Goal: Task Accomplishment & Management: Manage account settings

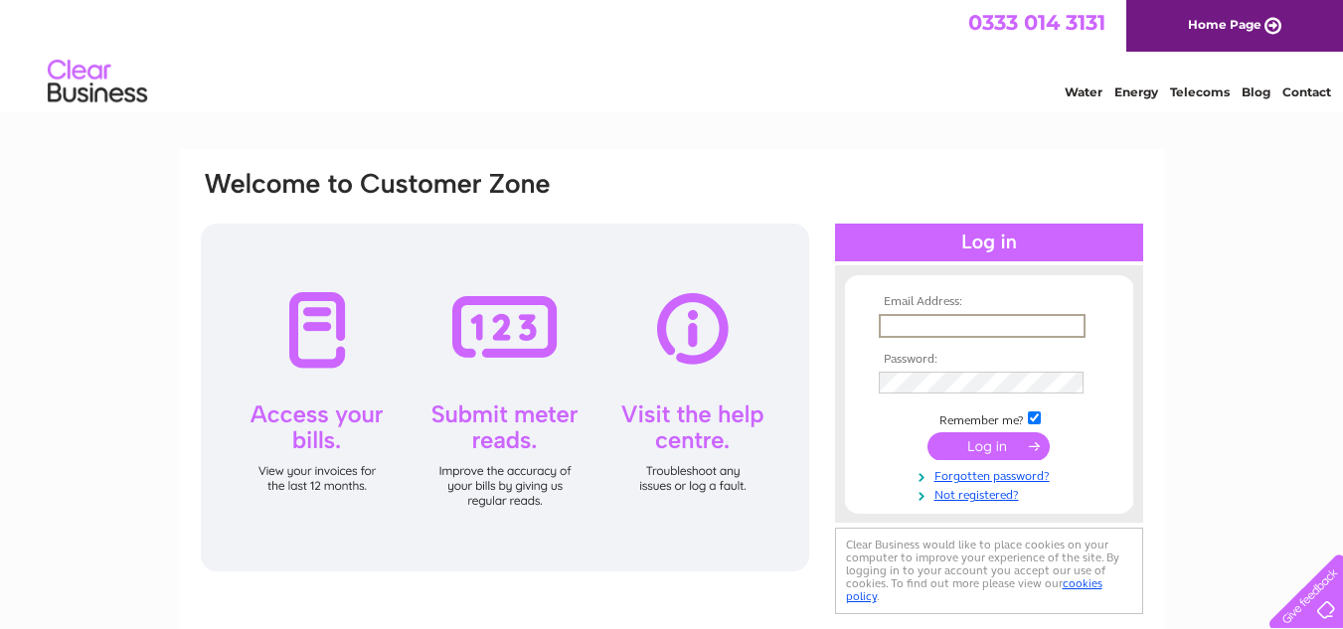
click at [964, 314] on input "text" at bounding box center [982, 326] width 207 height 24
type input "fawady@aol.com"
click at [1005, 444] on input "submit" at bounding box center [988, 444] width 122 height 28
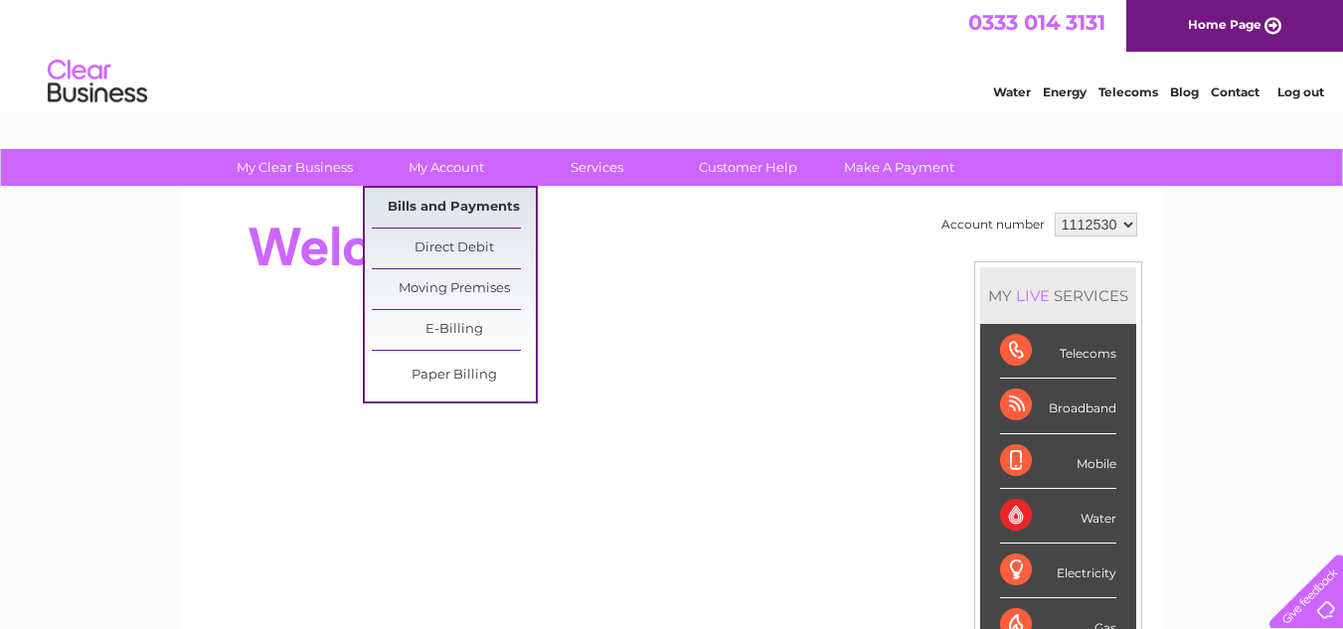
click at [443, 207] on link "Bills and Payments" at bounding box center [454, 208] width 164 height 40
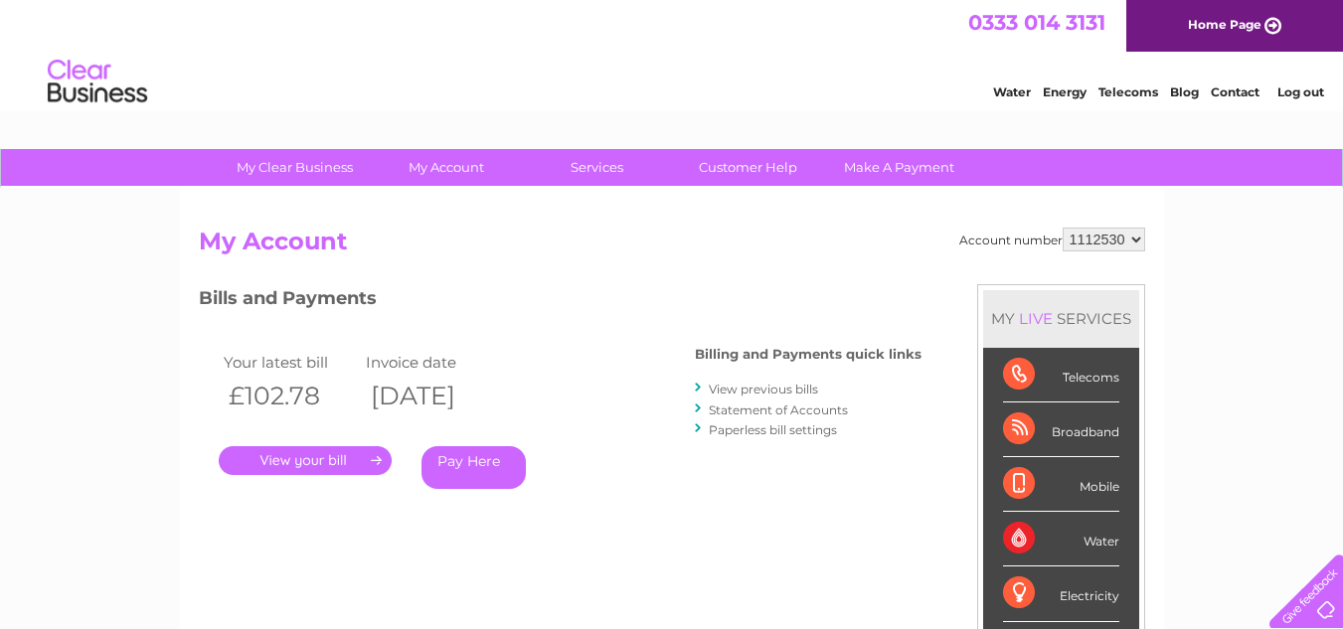
click at [344, 461] on link "." at bounding box center [305, 460] width 173 height 29
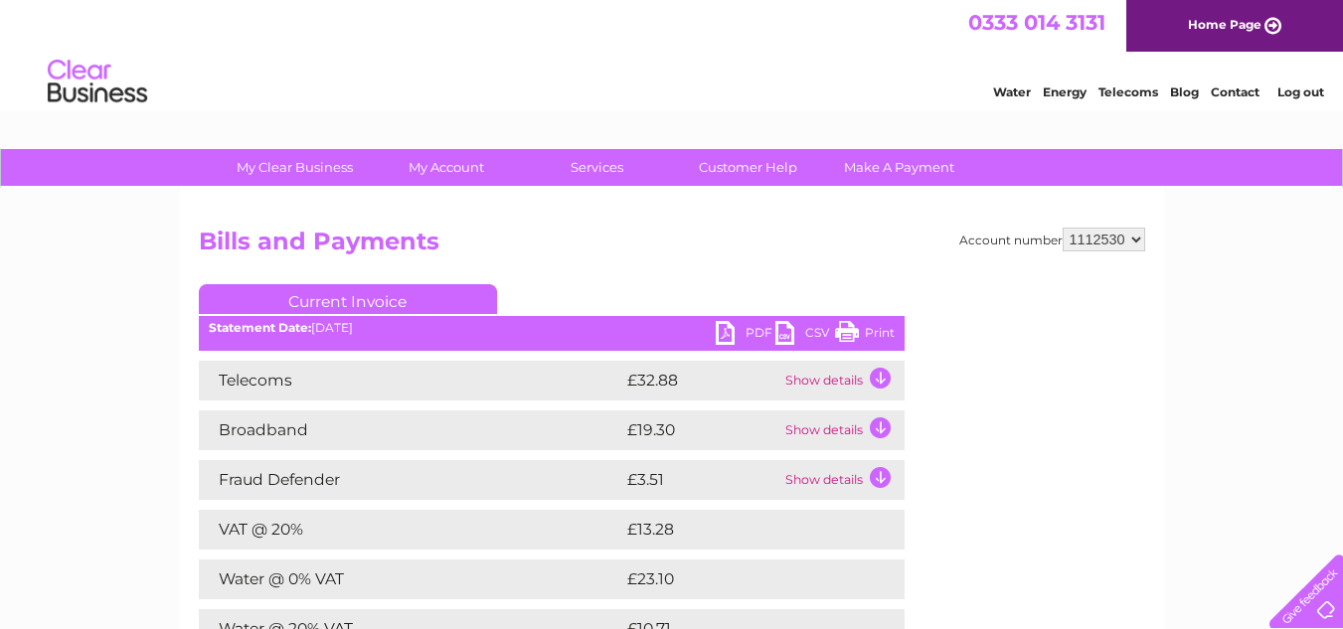
click at [752, 332] on link "PDF" at bounding box center [746, 335] width 60 height 29
click at [707, 255] on h2 "Bills and Payments" at bounding box center [672, 247] width 946 height 38
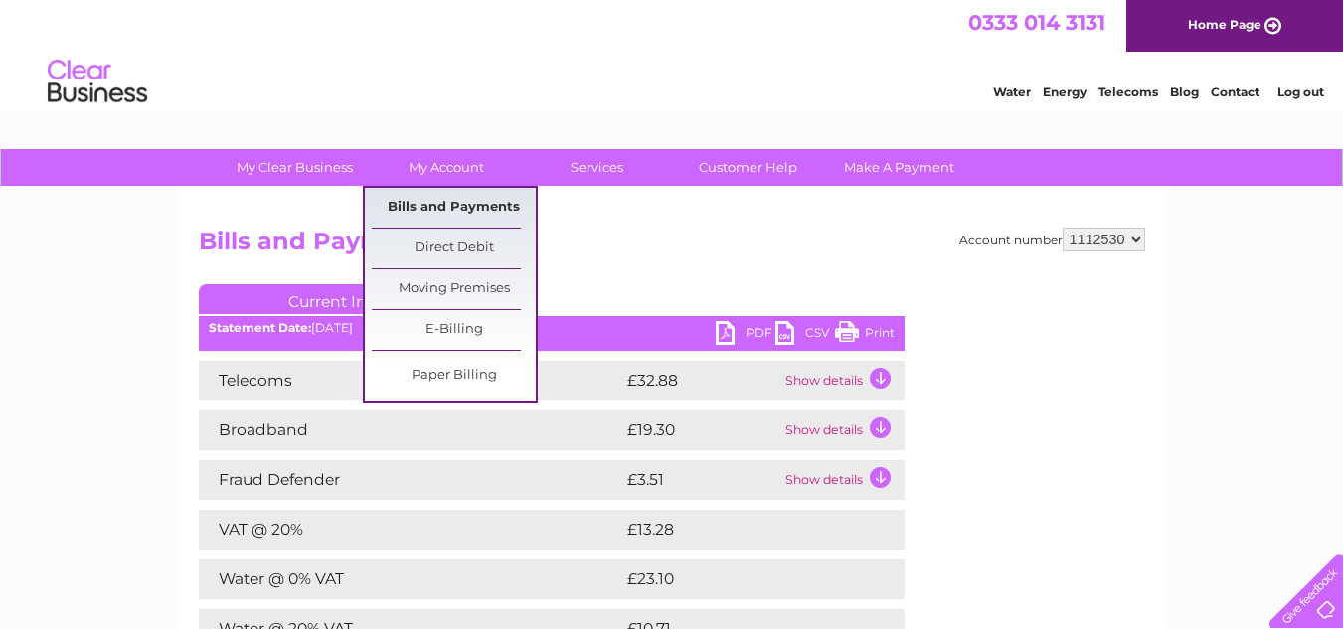
click at [462, 198] on link "Bills and Payments" at bounding box center [454, 208] width 164 height 40
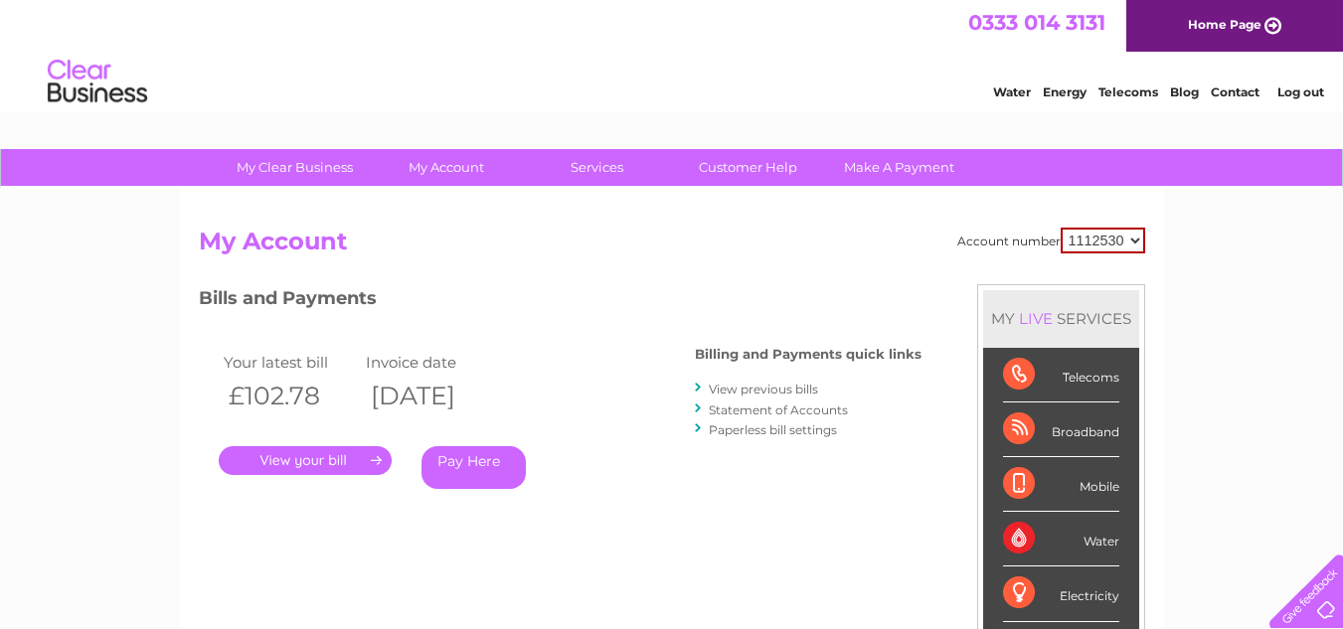
click at [748, 387] on link "View previous bills" at bounding box center [763, 389] width 109 height 15
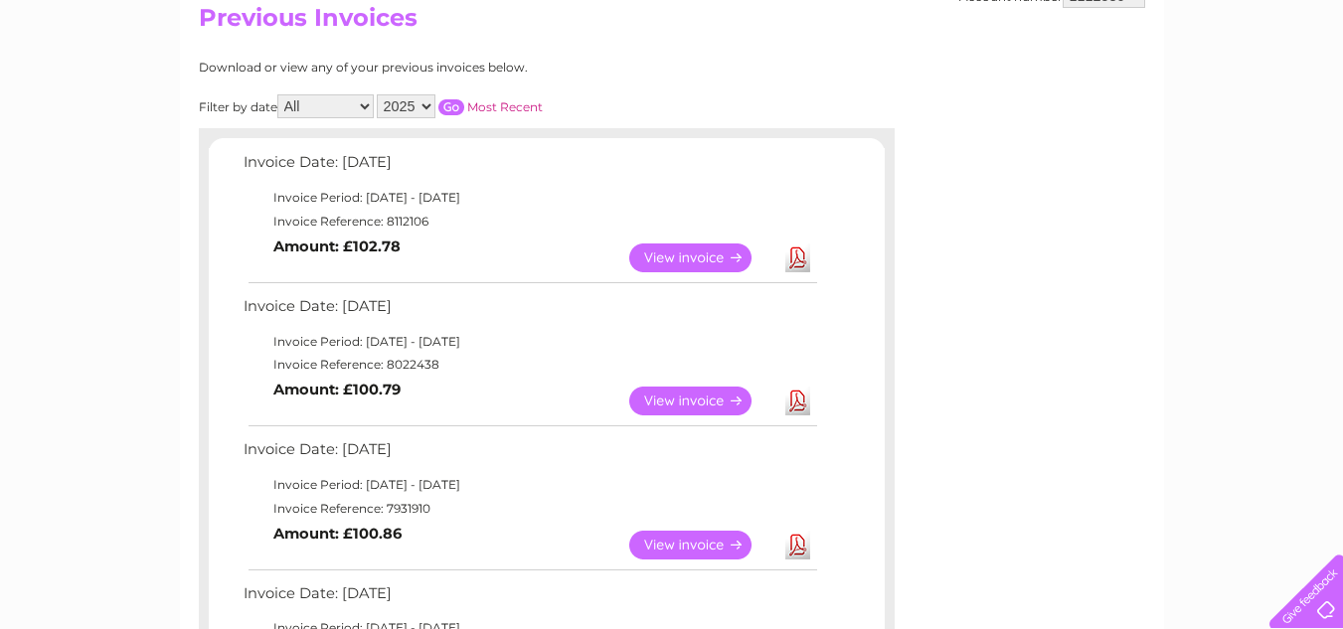
scroll to position [240, 0]
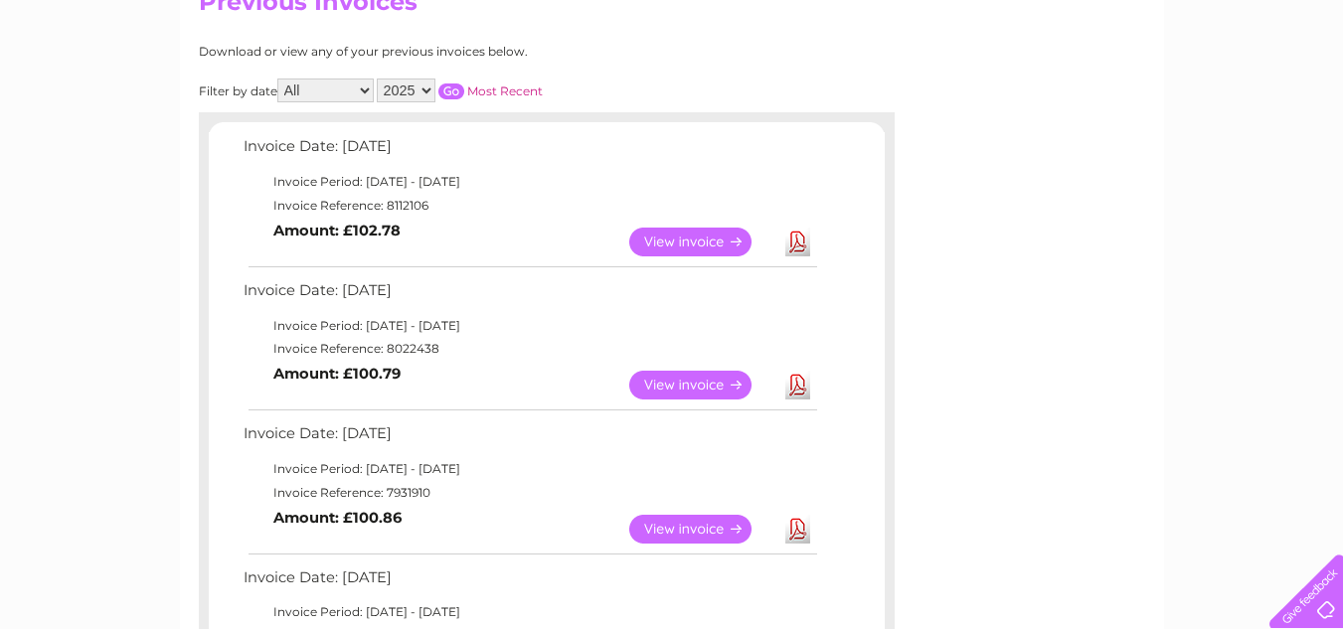
click at [707, 377] on link "View" at bounding box center [702, 385] width 146 height 29
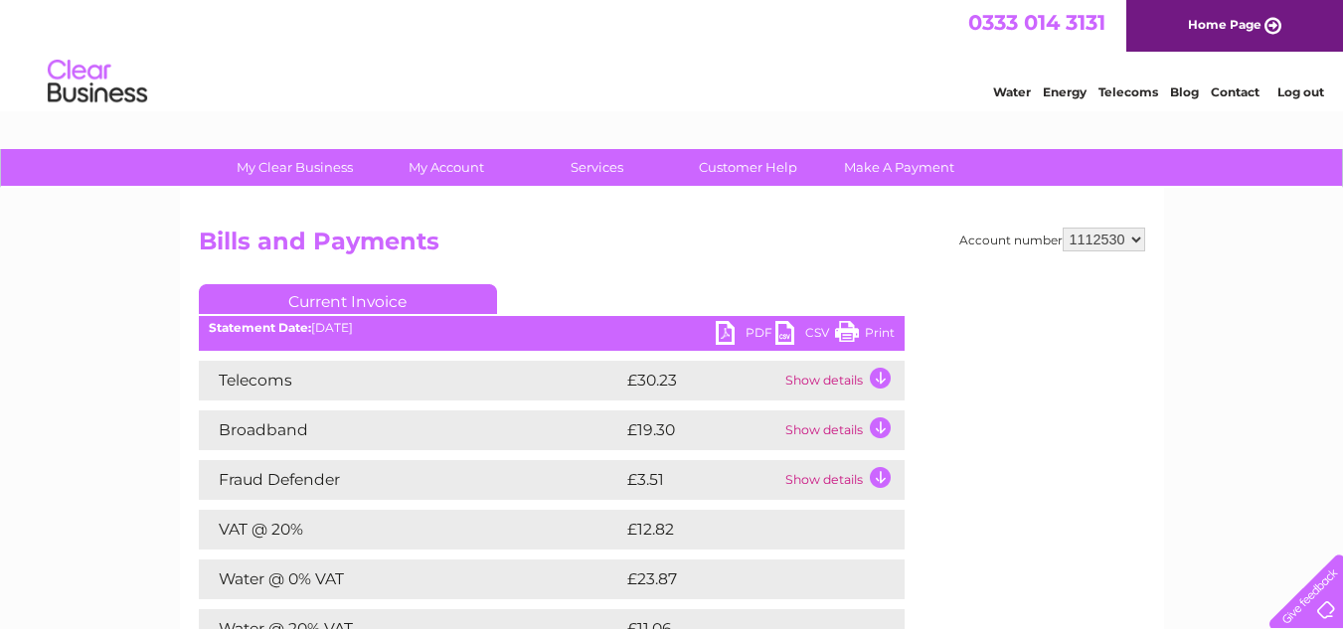
click at [751, 330] on link "PDF" at bounding box center [746, 335] width 60 height 29
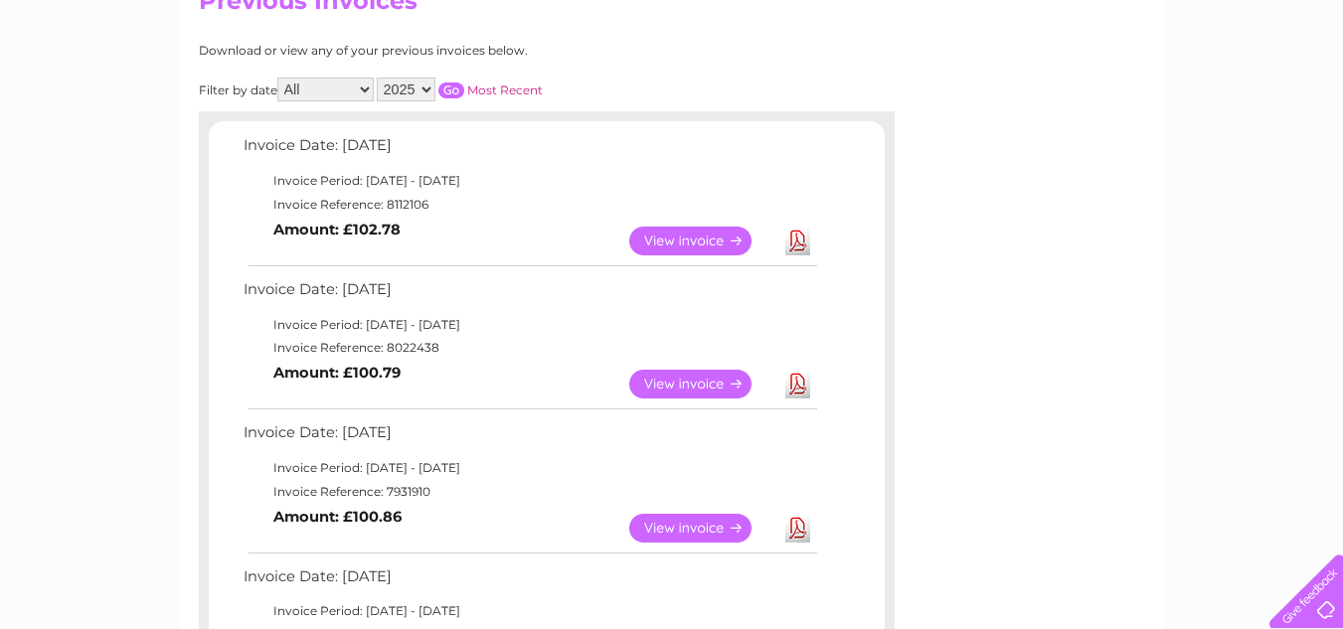
click at [711, 522] on link "View" at bounding box center [702, 528] width 146 height 29
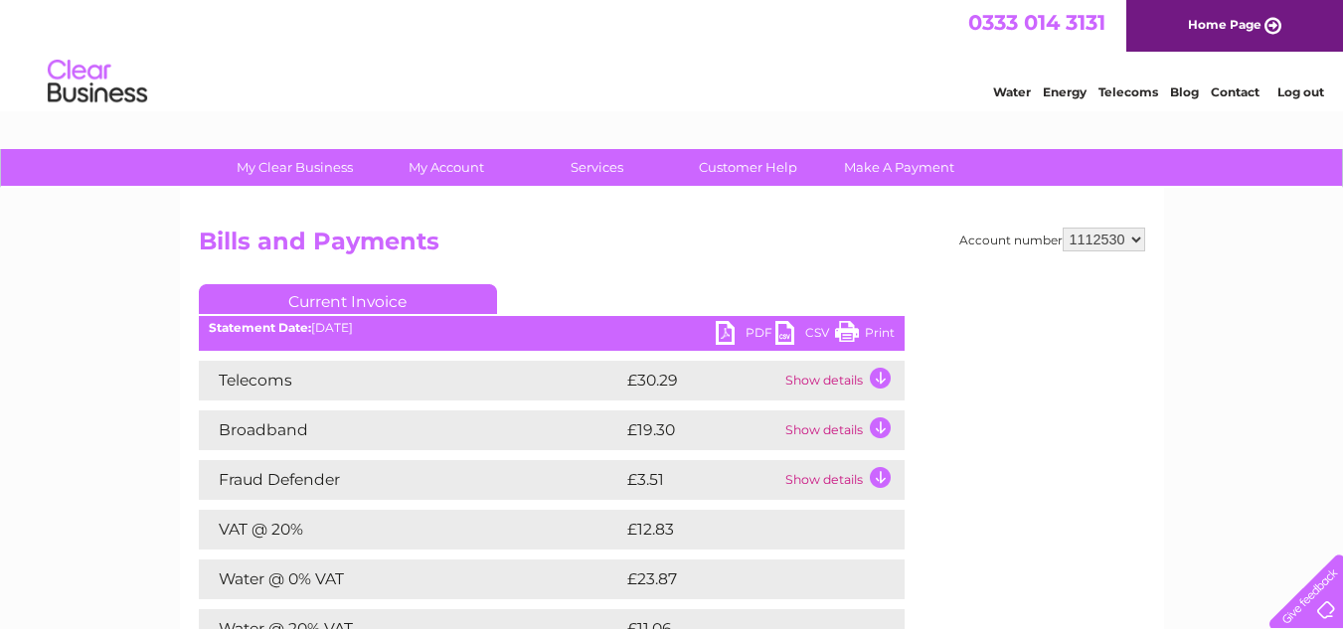
click at [742, 331] on link "PDF" at bounding box center [746, 335] width 60 height 29
